Goal: Navigation & Orientation: Find specific page/section

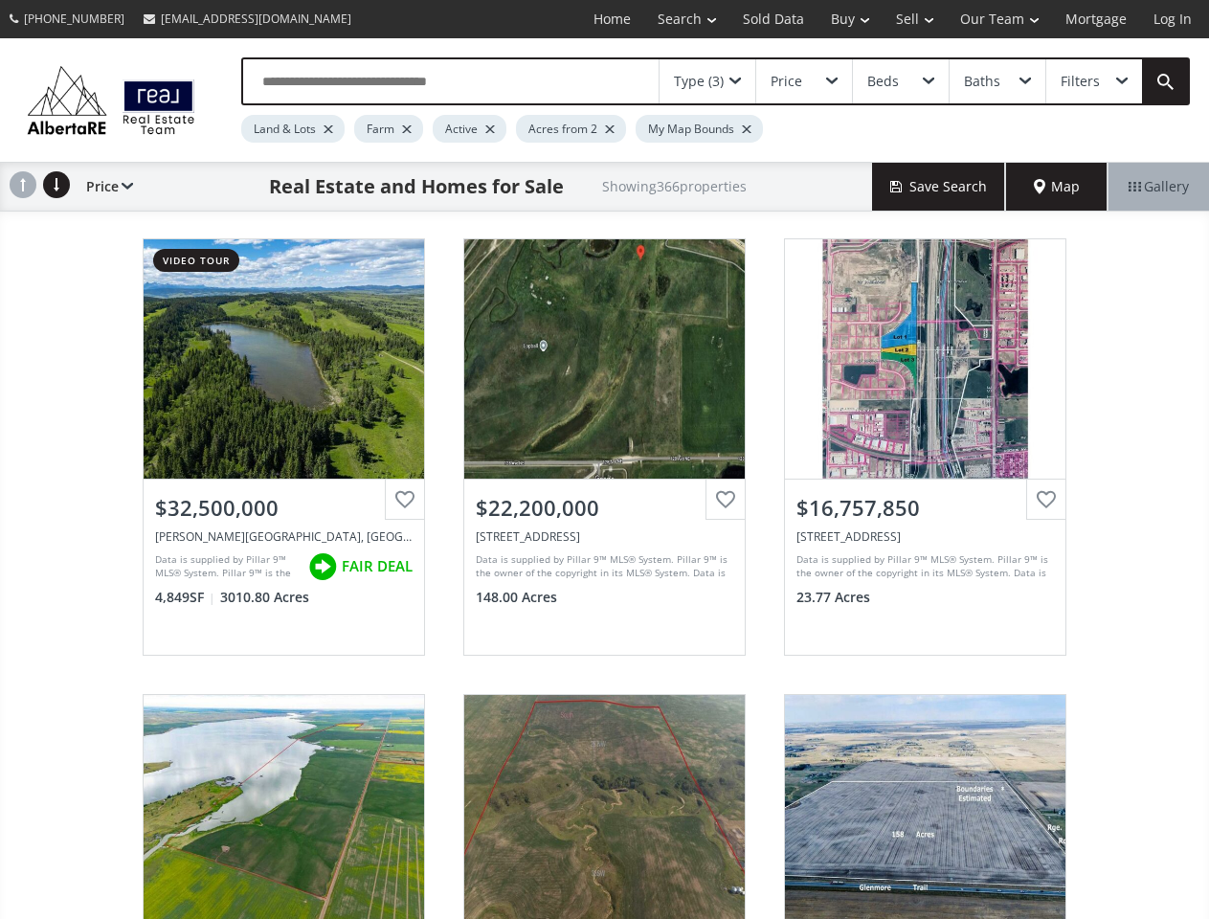
click at [673, 19] on link "Search" at bounding box center [686, 19] width 85 height 38
click at [840, 19] on link "Buy" at bounding box center [849, 19] width 65 height 38
click at [908, 19] on link "Sell" at bounding box center [914, 19] width 64 height 38
click at [997, 19] on link "Our Team" at bounding box center [998, 19] width 105 height 38
click at [1172, 19] on link "Log In" at bounding box center [1172, 19] width 65 height 38
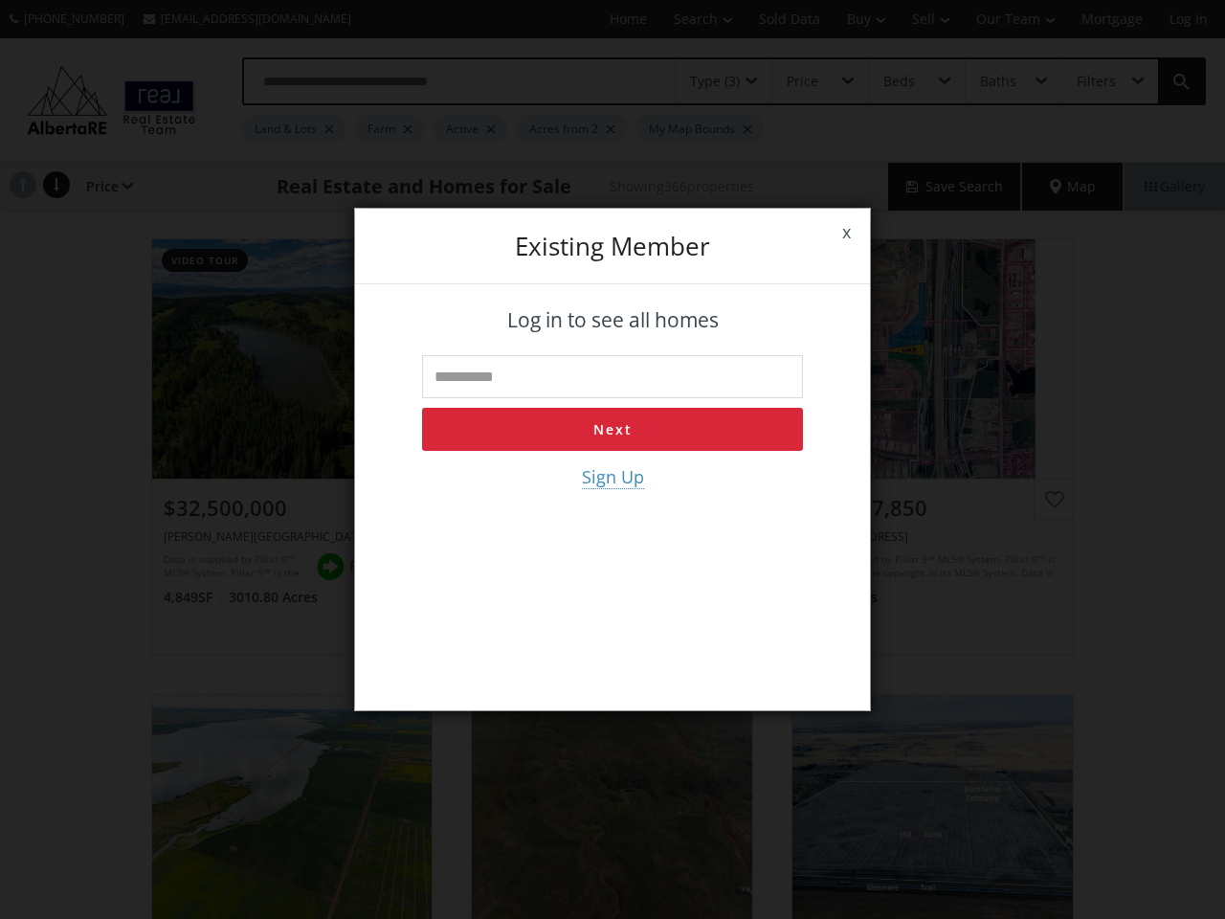
click at [707, 81] on div "x Existing member Log in to see all homes Next Sign Up" at bounding box center [612, 459] width 1225 height 919
click at [803, 81] on div "x Existing member Log in to see all homes Next Sign Up" at bounding box center [612, 459] width 1225 height 919
click at [900, 81] on div "x Existing member Log in to see all homes Next Sign Up" at bounding box center [612, 459] width 1225 height 919
click at [996, 81] on div "x Existing member Log in to see all homes Next Sign Up" at bounding box center [612, 459] width 1225 height 919
click at [1093, 81] on div "x Existing member Log in to see all homes Next Sign Up" at bounding box center [612, 459] width 1225 height 919
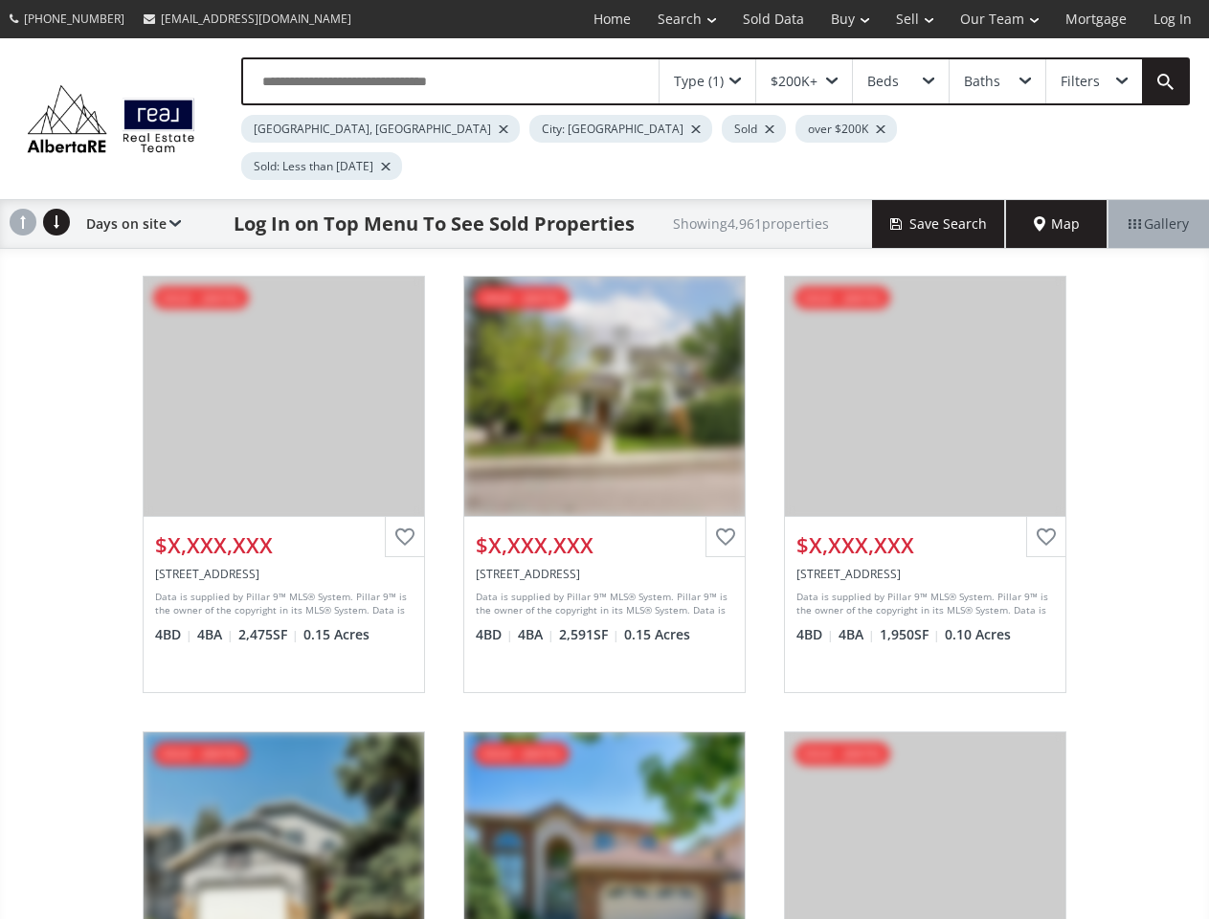
click at [673, 19] on link "Search" at bounding box center [686, 19] width 85 height 38
click at [840, 19] on link "Buy" at bounding box center [849, 19] width 65 height 38
click at [908, 19] on link "Sell" at bounding box center [914, 19] width 64 height 38
click at [997, 19] on link "Our Team" at bounding box center [998, 19] width 105 height 38
click at [1172, 19] on link "Log In" at bounding box center [1172, 19] width 65 height 38
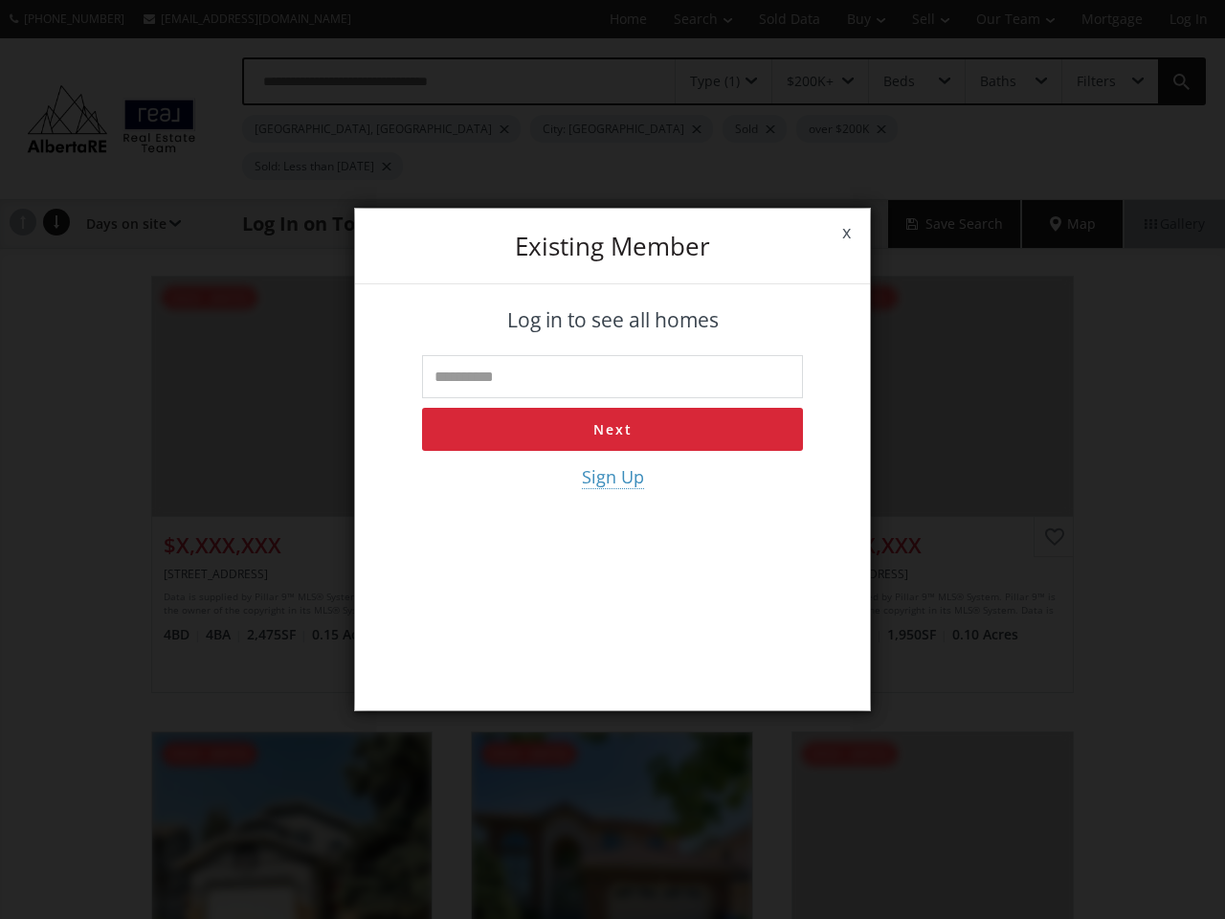
click at [707, 81] on div "x Existing member Log in to see all homes Next Sign Up" at bounding box center [612, 459] width 1225 height 919
click at [803, 81] on div "x Existing member Log in to see all homes Next Sign Up" at bounding box center [612, 459] width 1225 height 919
click at [900, 81] on div "x Existing member Log in to see all homes Next Sign Up" at bounding box center [612, 459] width 1225 height 919
click at [996, 81] on div "x Existing member Log in to see all homes Next Sign Up" at bounding box center [612, 459] width 1225 height 919
click at [1093, 81] on div "x Existing member Log in to see all homes Next Sign Up" at bounding box center [612, 459] width 1225 height 919
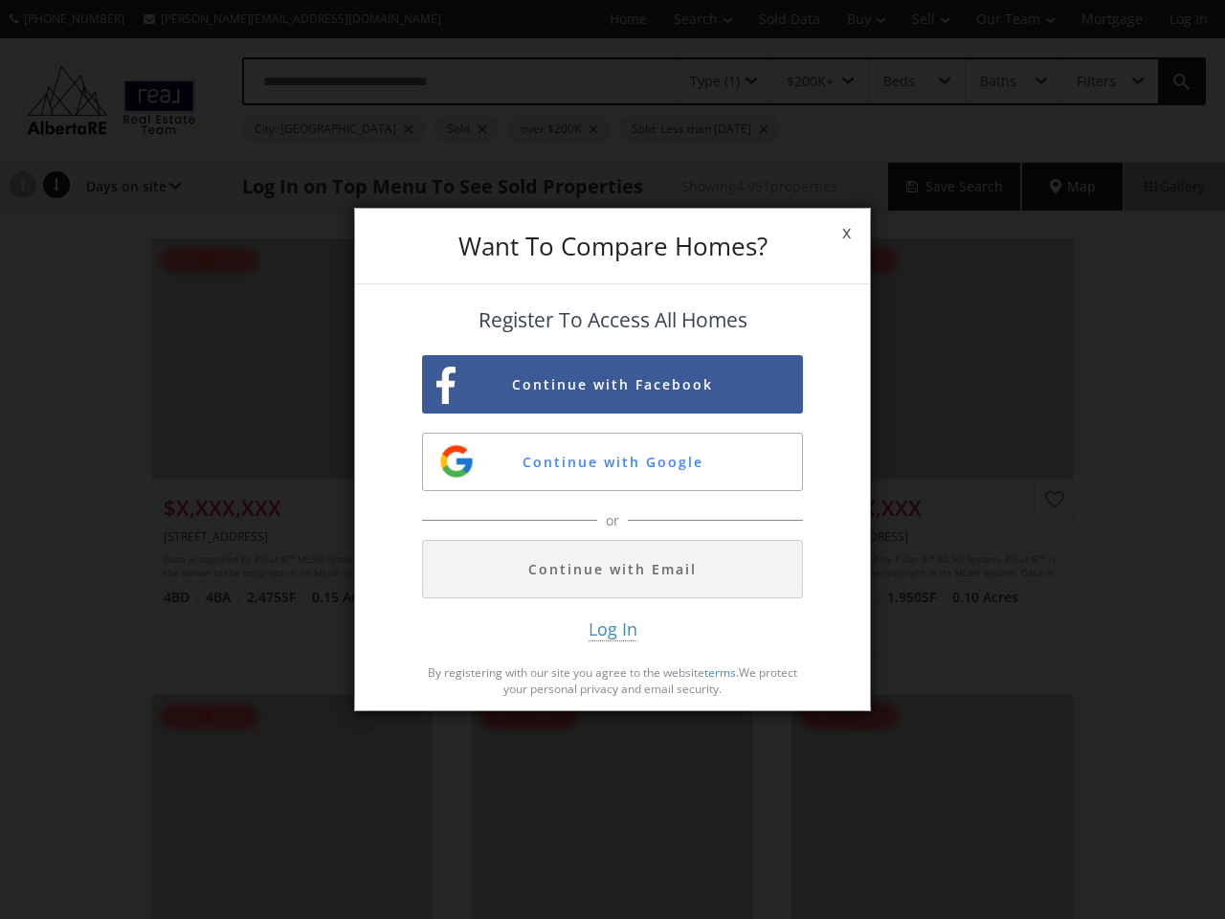
click at [846, 233] on span "x" at bounding box center [846, 233] width 47 height 54
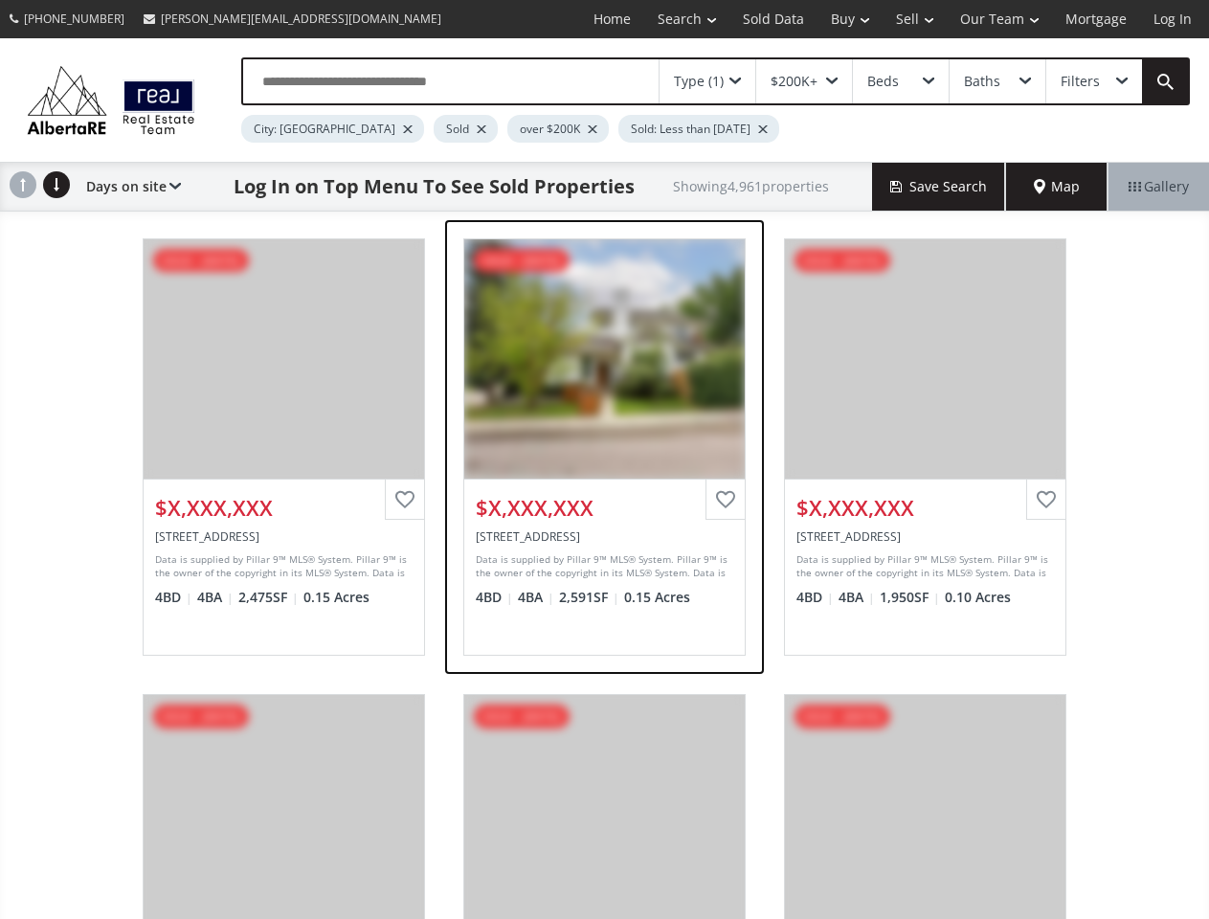
click at [612, 384] on div "View Photos & Details" at bounding box center [604, 358] width 280 height 239
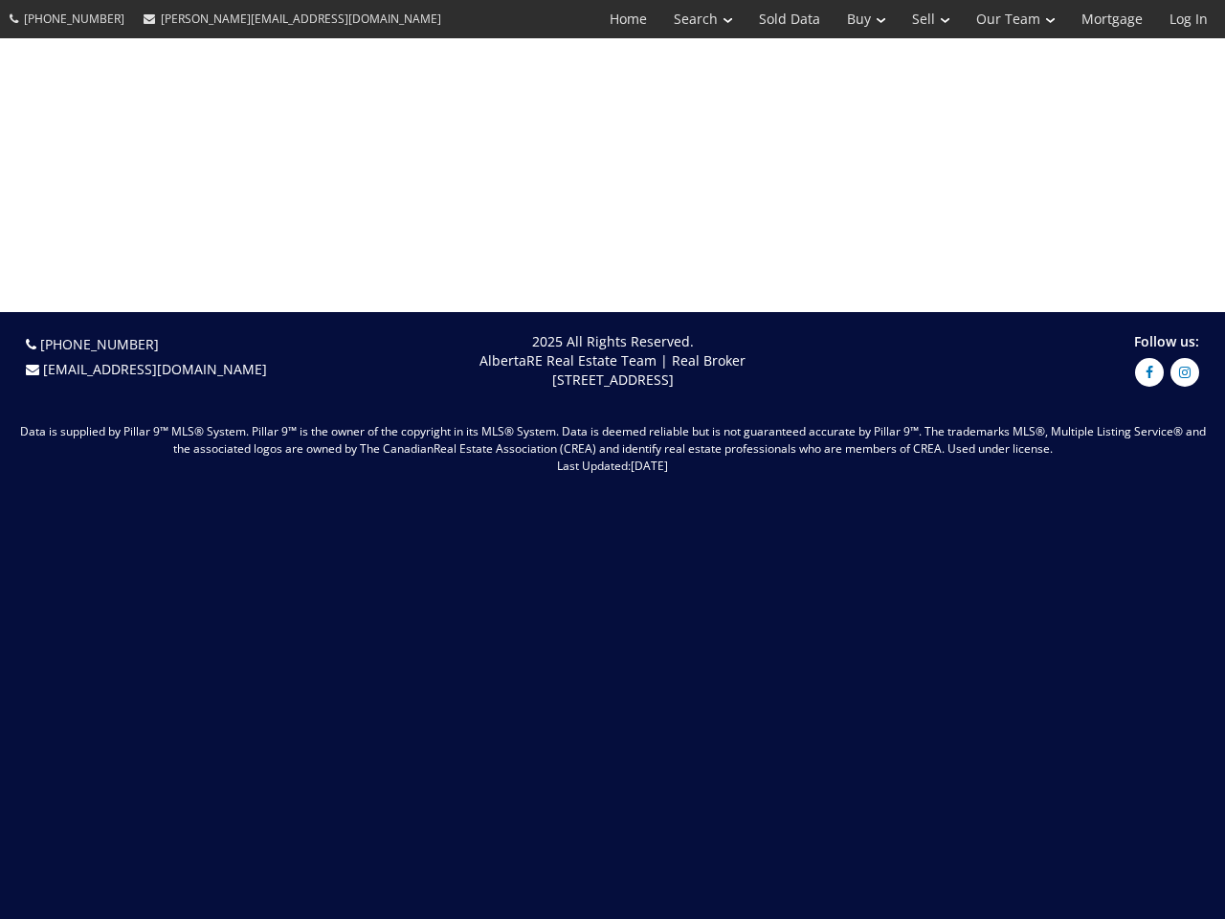
click at [631, 461] on span "[DATE]" at bounding box center [649, 465] width 37 height 16
